Goal: Information Seeking & Learning: Learn about a topic

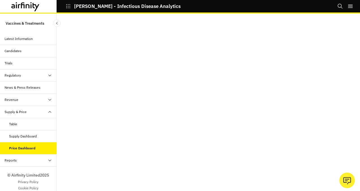
scroll to position [11, 0]
drag, startPoint x: 356, startPoint y: 118, endPoint x: 356, endPoint y: 96, distance: 21.8
click at [356, 96] on div at bounding box center [209, 102] width 304 height 177
click at [28, 137] on div "Supply Dashboard" at bounding box center [23, 136] width 28 height 5
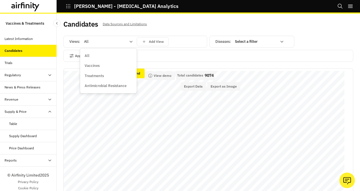
click at [130, 41] on icon at bounding box center [131, 41] width 5 height 5
click at [96, 67] on p "Vaccines" at bounding box center [92, 66] width 15 height 6
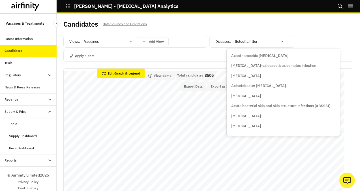
click at [280, 42] on icon at bounding box center [282, 41] width 5 height 5
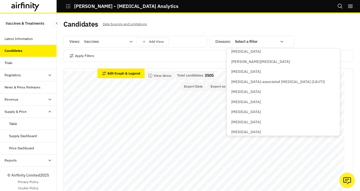
scroll to position [525, 0]
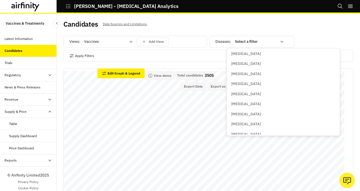
click at [241, 94] on p "[MEDICAL_DATA]" at bounding box center [246, 94] width 30 height 6
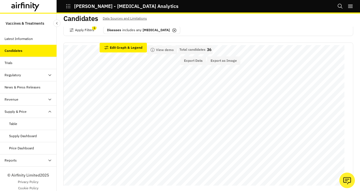
scroll to position [0, 0]
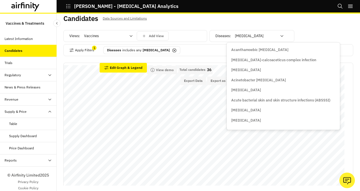
click at [281, 35] on icon at bounding box center [282, 36] width 3 height 2
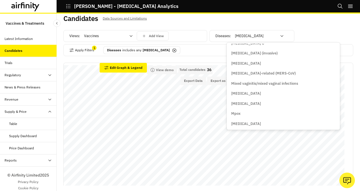
scroll to position [1926, 0]
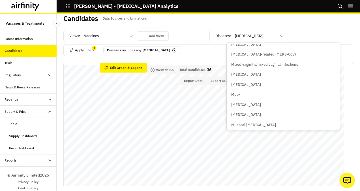
click at [236, 95] on p "Mpox" at bounding box center [235, 95] width 9 height 6
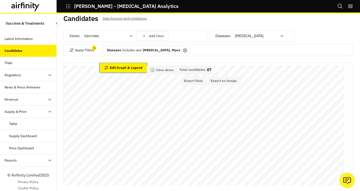
click at [122, 71] on button "Edit Graph & Legend" at bounding box center [123, 68] width 47 height 10
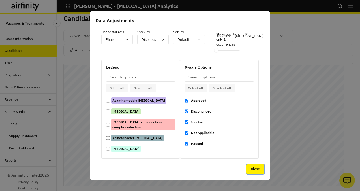
click at [253, 170] on button "Close" at bounding box center [255, 169] width 18 height 10
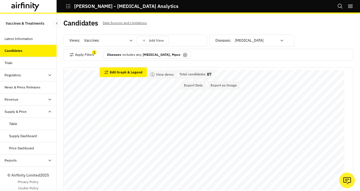
scroll to position [0, 0]
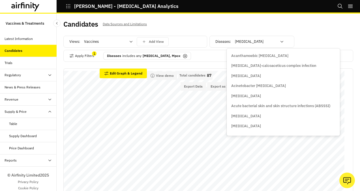
click at [280, 40] on icon at bounding box center [282, 41] width 5 height 5
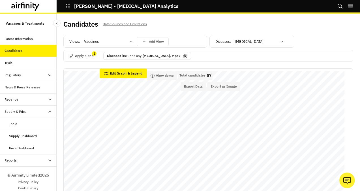
click at [183, 56] on icon at bounding box center [185, 56] width 5 height 5
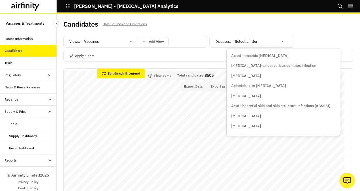
click at [280, 42] on icon at bounding box center [282, 41] width 5 height 5
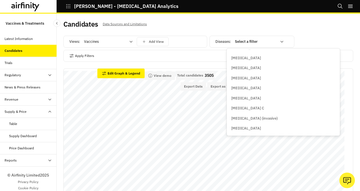
scroll to position [1963, 0]
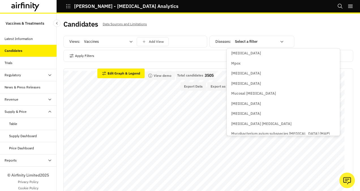
click at [236, 63] on p "Mpox" at bounding box center [235, 64] width 9 height 6
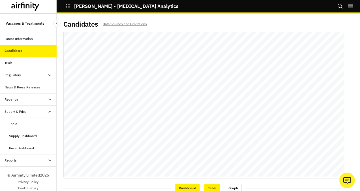
scroll to position [0, 0]
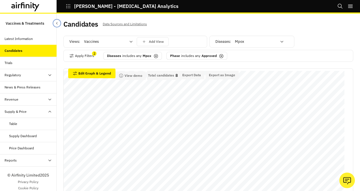
click at [57, 25] on button "Close Sidebar" at bounding box center [56, 23] width 7 height 7
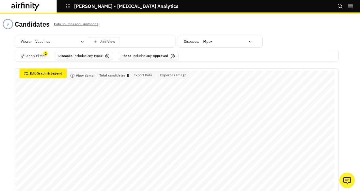
click at [8, 24] on icon "Close Sidebar" at bounding box center [8, 24] width 5 height 5
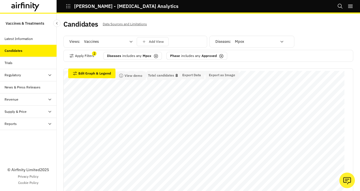
click at [16, 39] on div "Latest Information" at bounding box center [19, 38] width 28 height 5
